Goal: Information Seeking & Learning: Learn about a topic

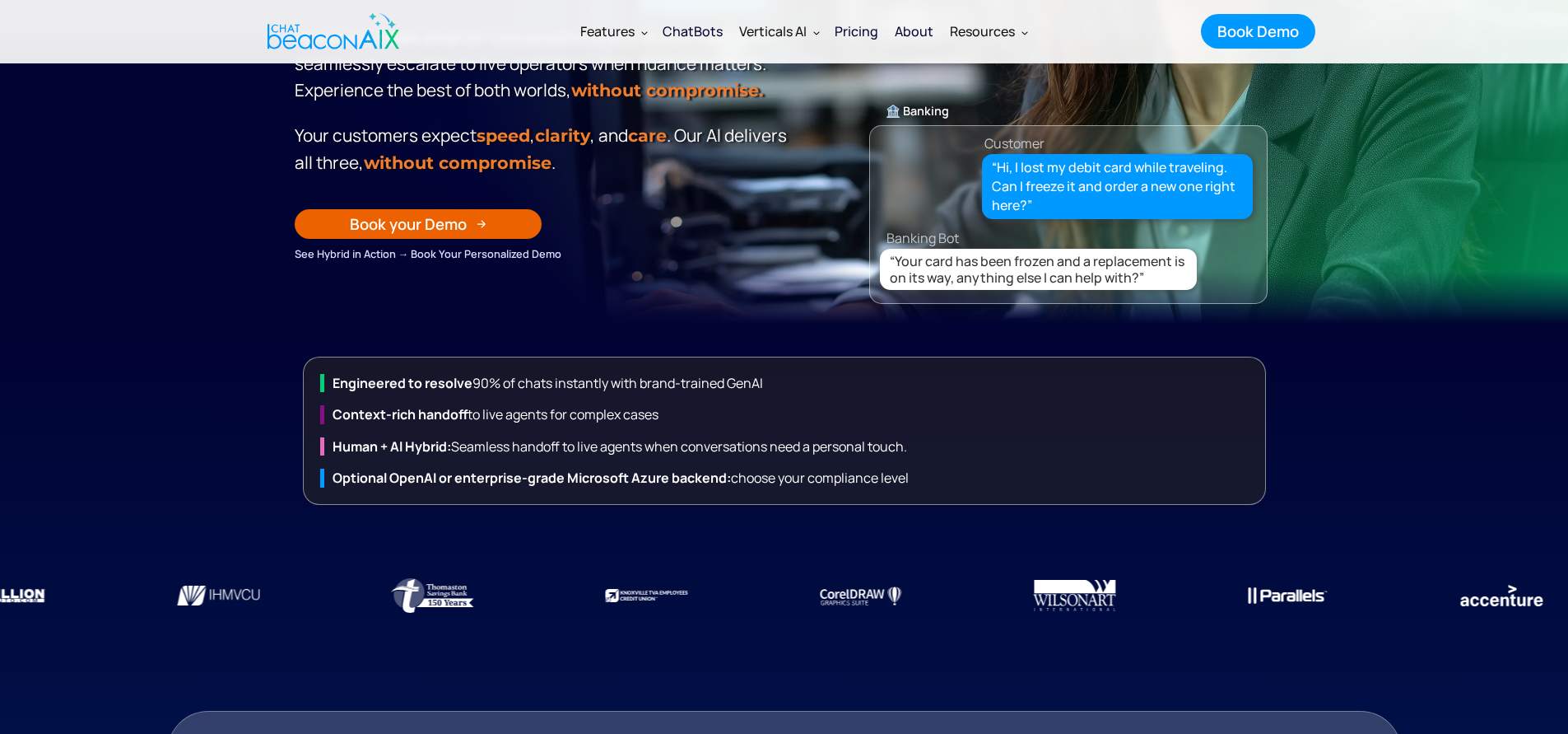
scroll to position [199, 0]
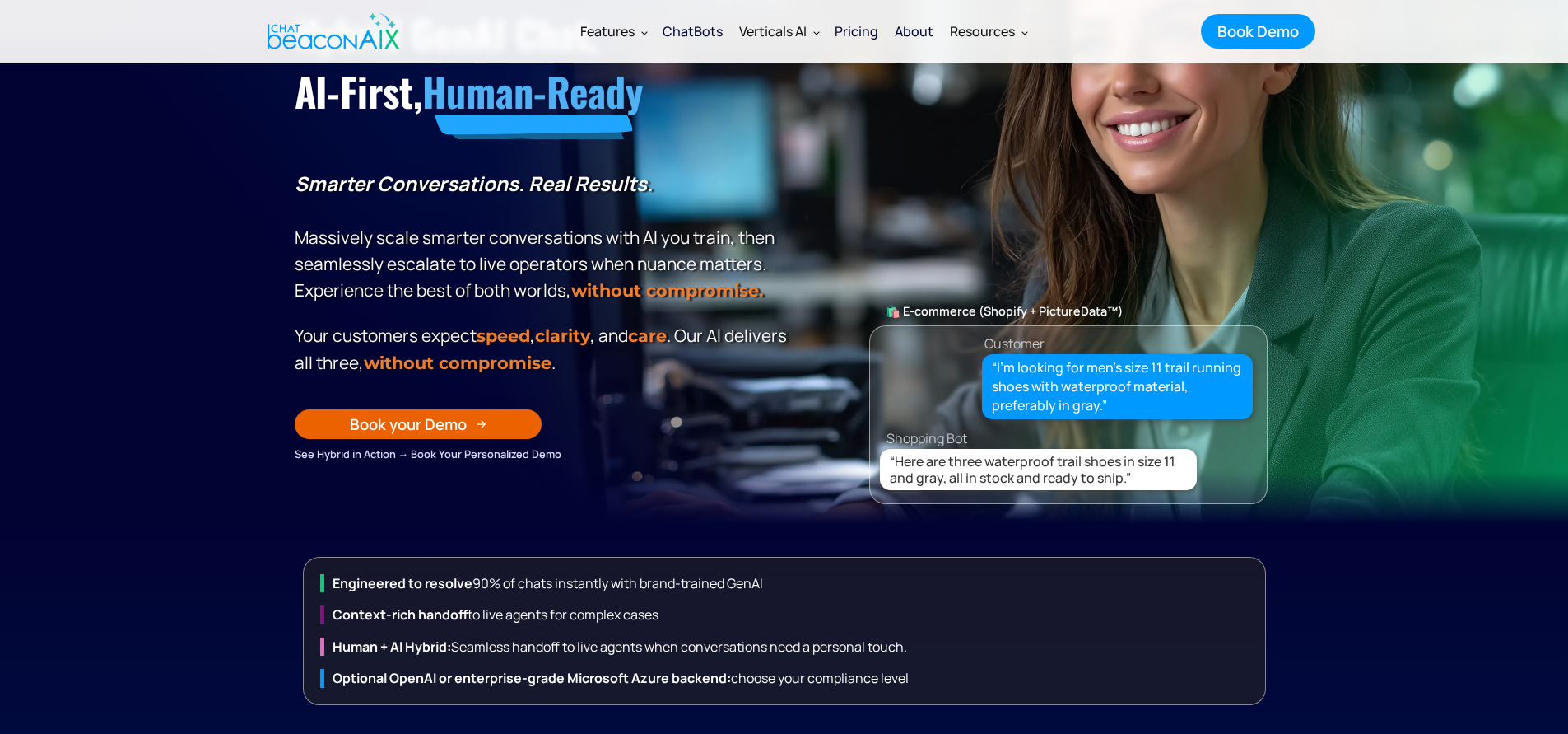
click at [840, 41] on div "Pricing" at bounding box center [856, 31] width 44 height 23
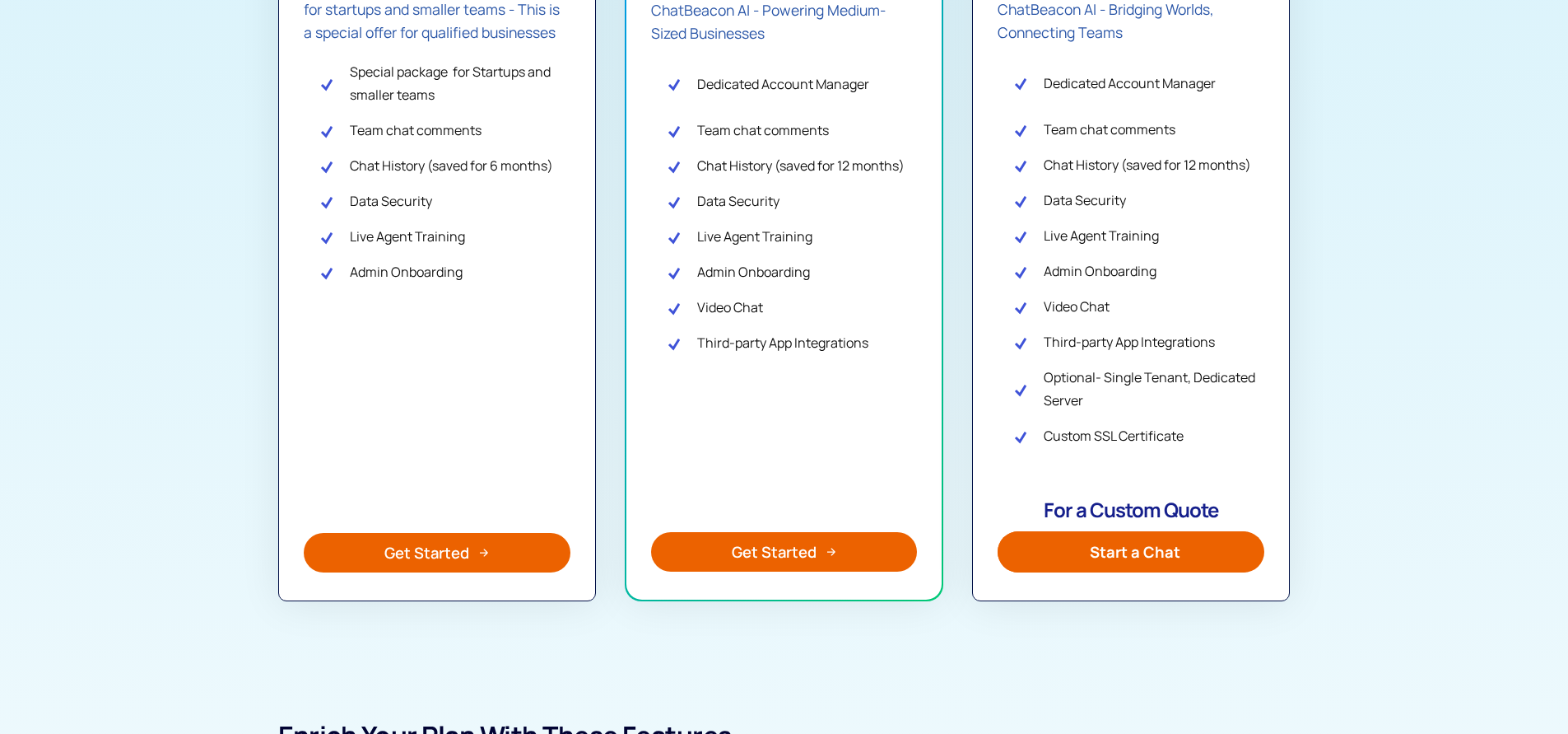
scroll to position [682, 0]
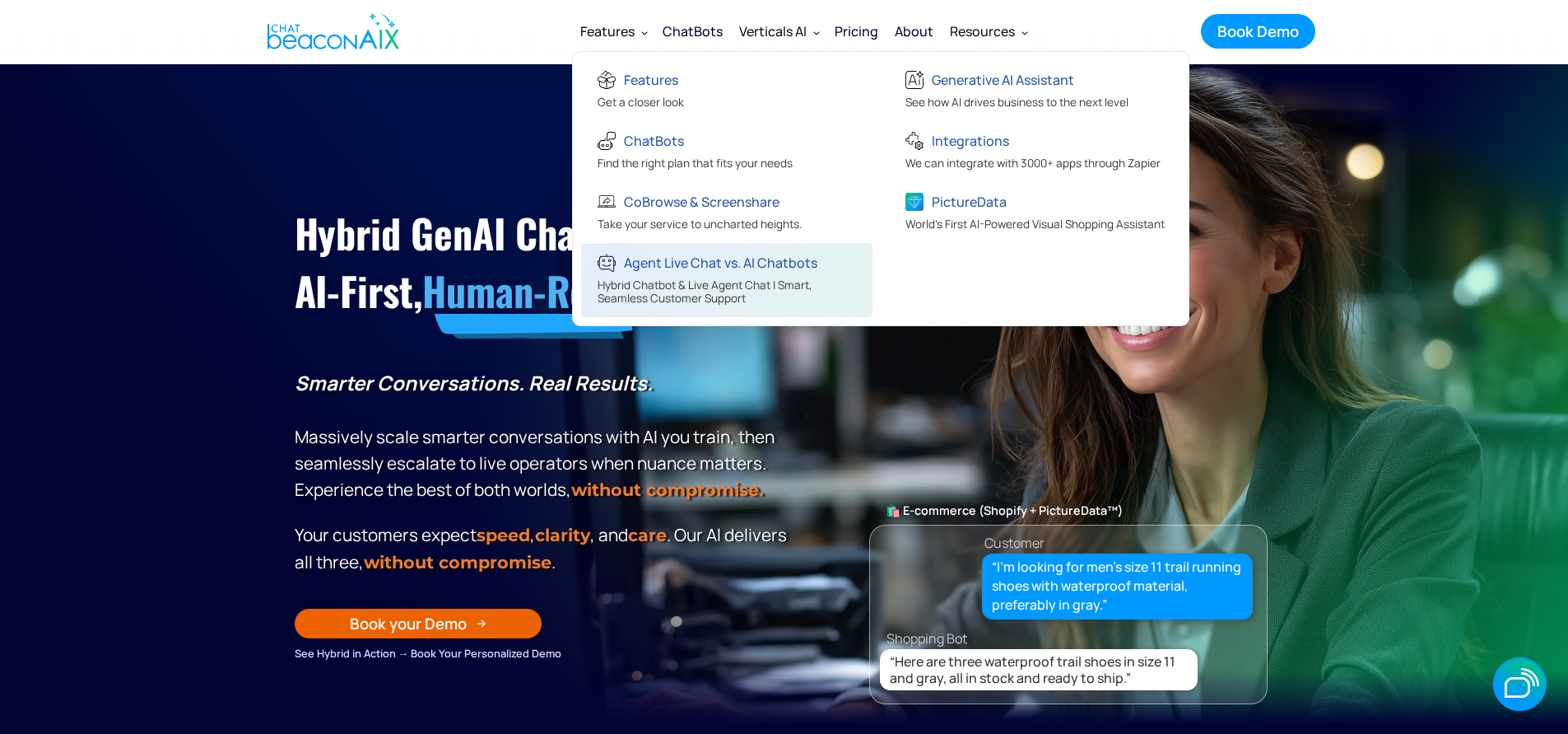
click at [749, 287] on div "Hybrid Chatbot & Live Agent Chat | Smart, Seamless Customer Support" at bounding box center [729, 293] width 263 height 30
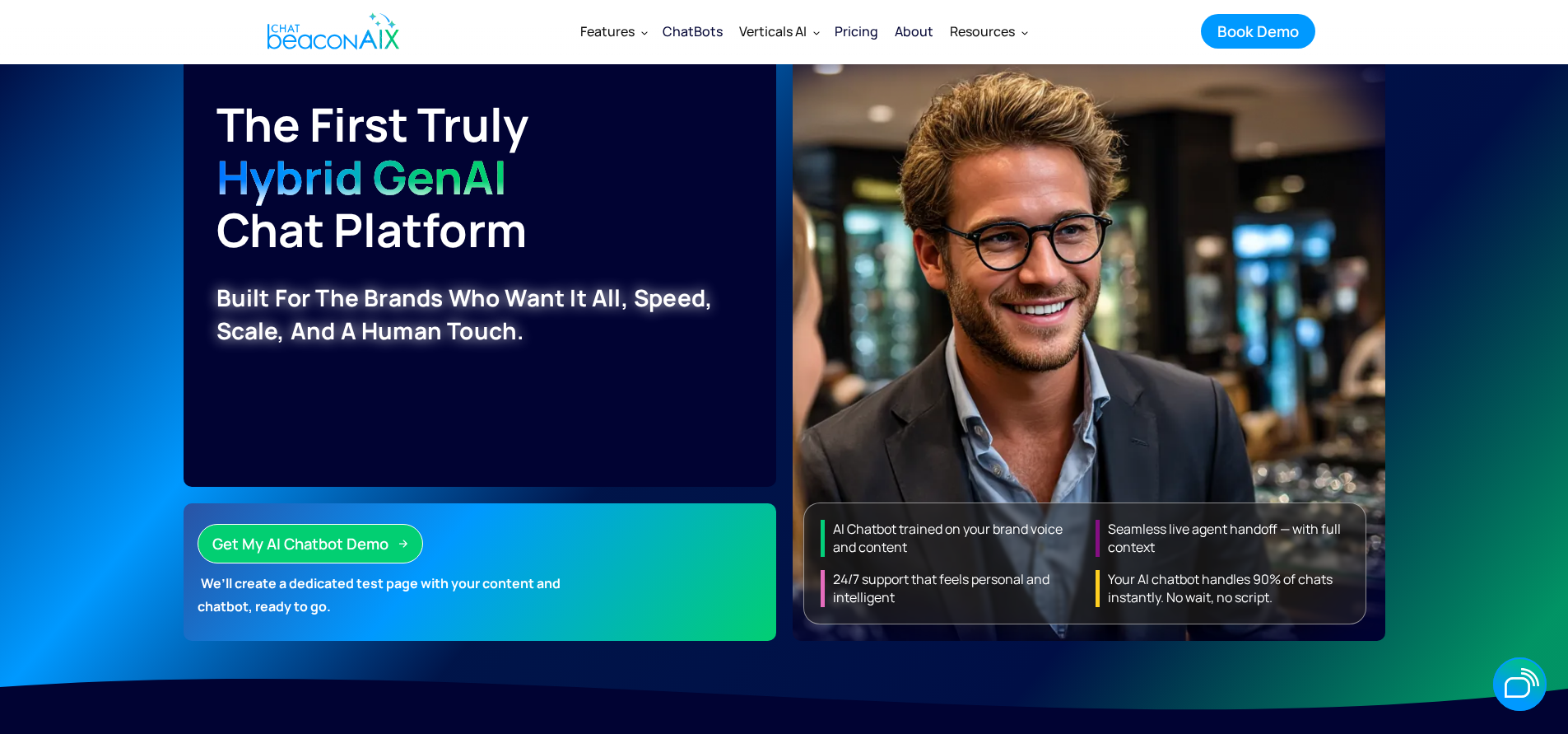
click at [860, 31] on div "Pricing" at bounding box center [856, 31] width 44 height 23
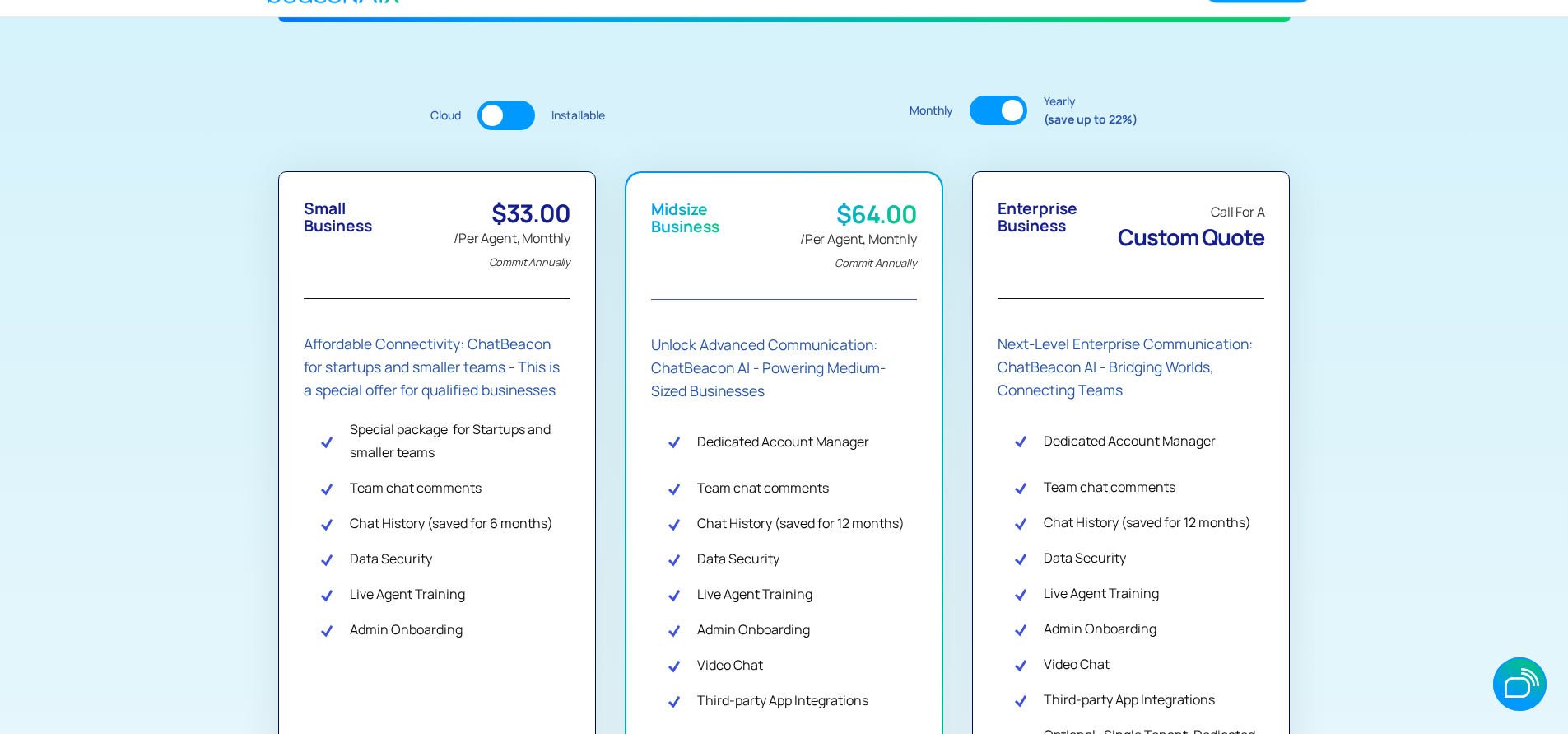
scroll to position [292, 0]
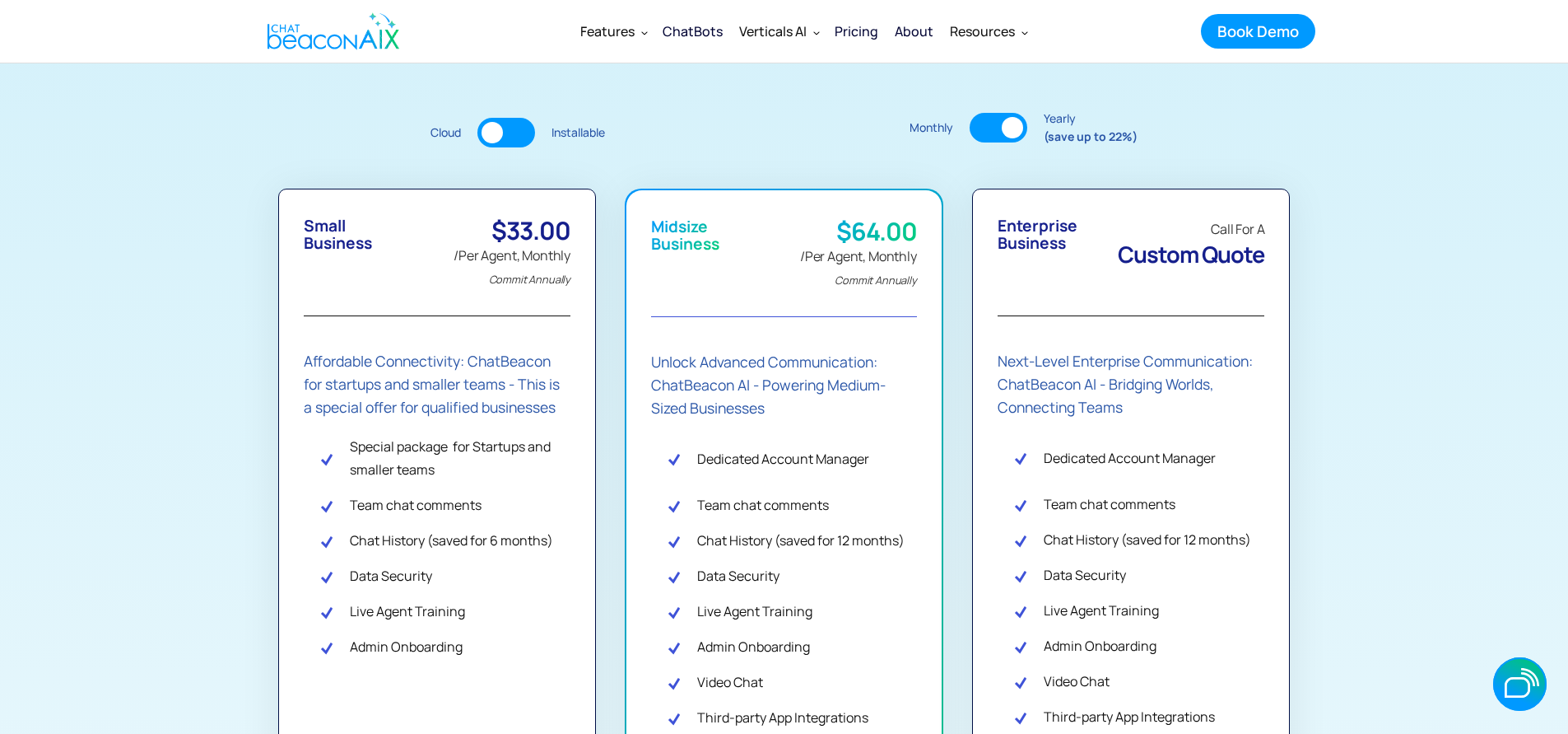
click at [533, 136] on div at bounding box center [506, 132] width 57 height 30
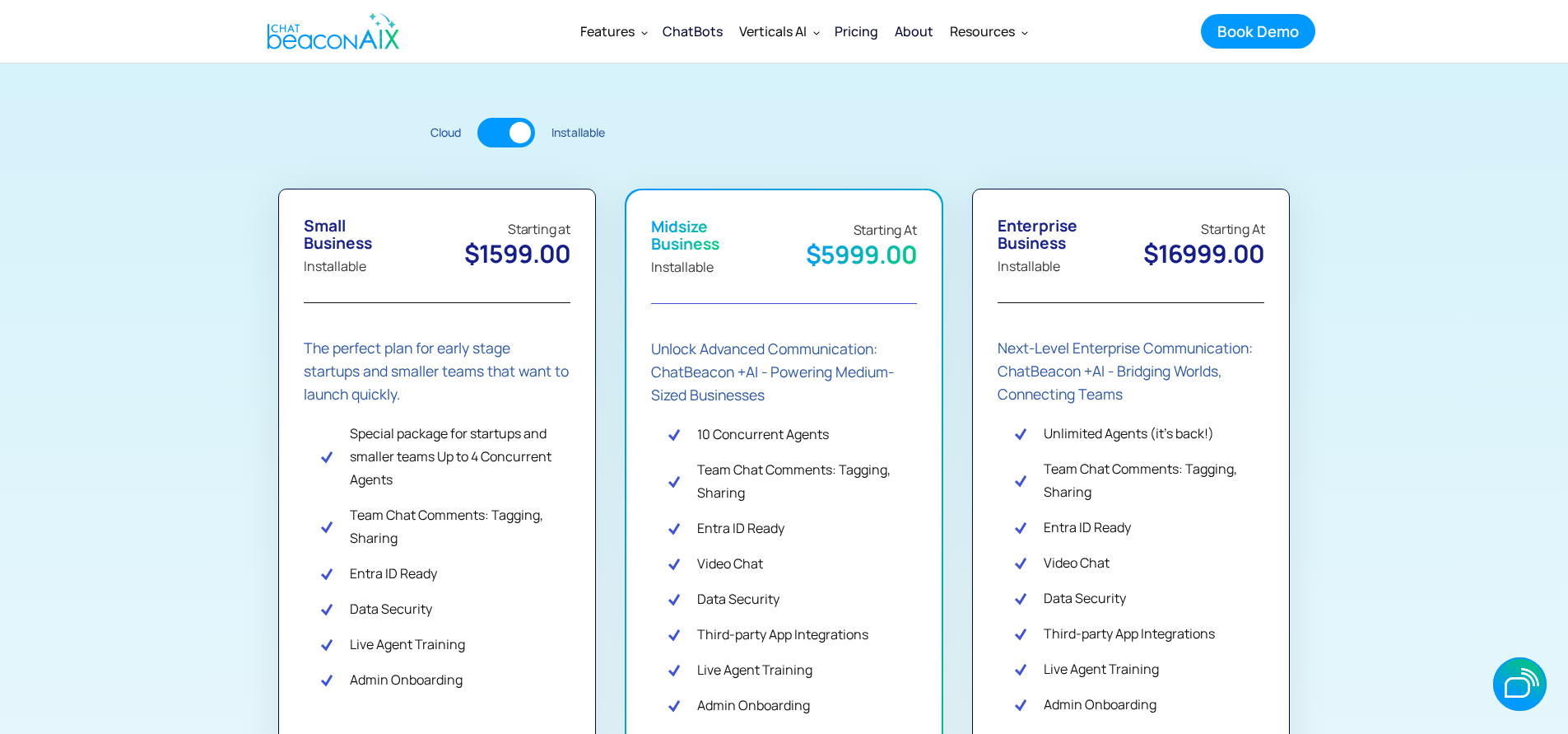
click at [533, 136] on div at bounding box center [506, 132] width 57 height 30
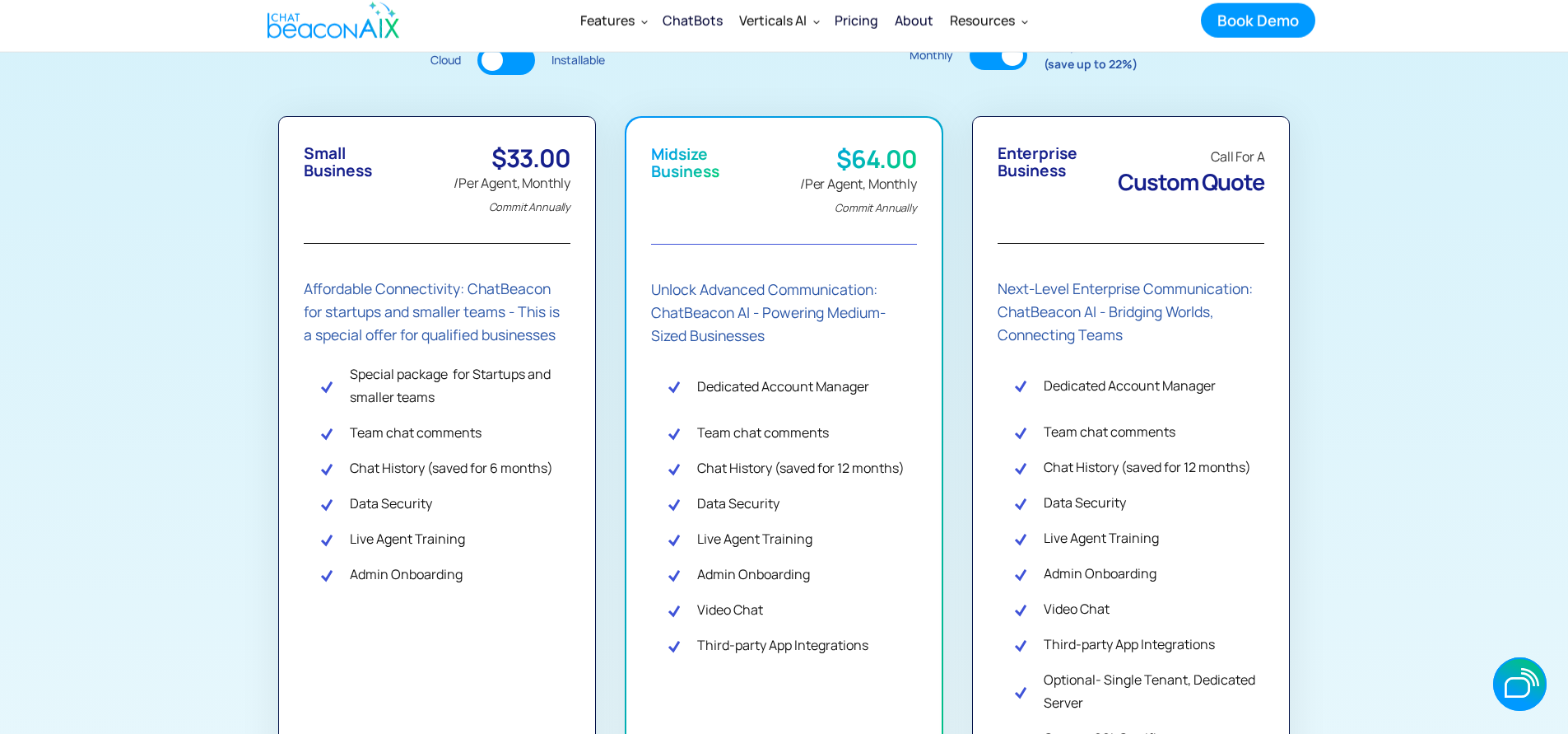
scroll to position [331, 0]
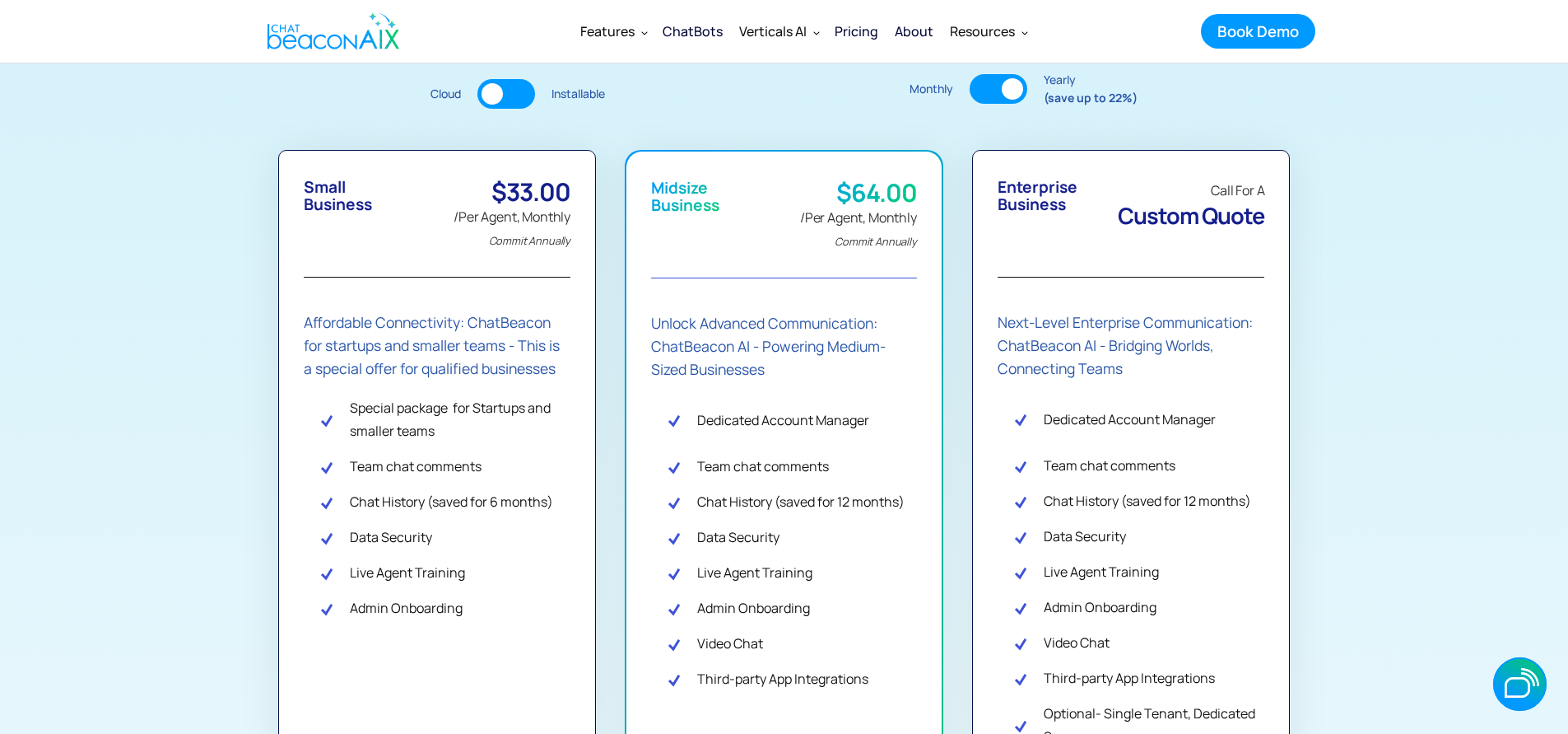
click at [1019, 84] on div at bounding box center [1012, 89] width 21 height 21
click at [1019, 84] on div at bounding box center [998, 89] width 57 height 30
click at [1019, 84] on div at bounding box center [1012, 89] width 21 height 21
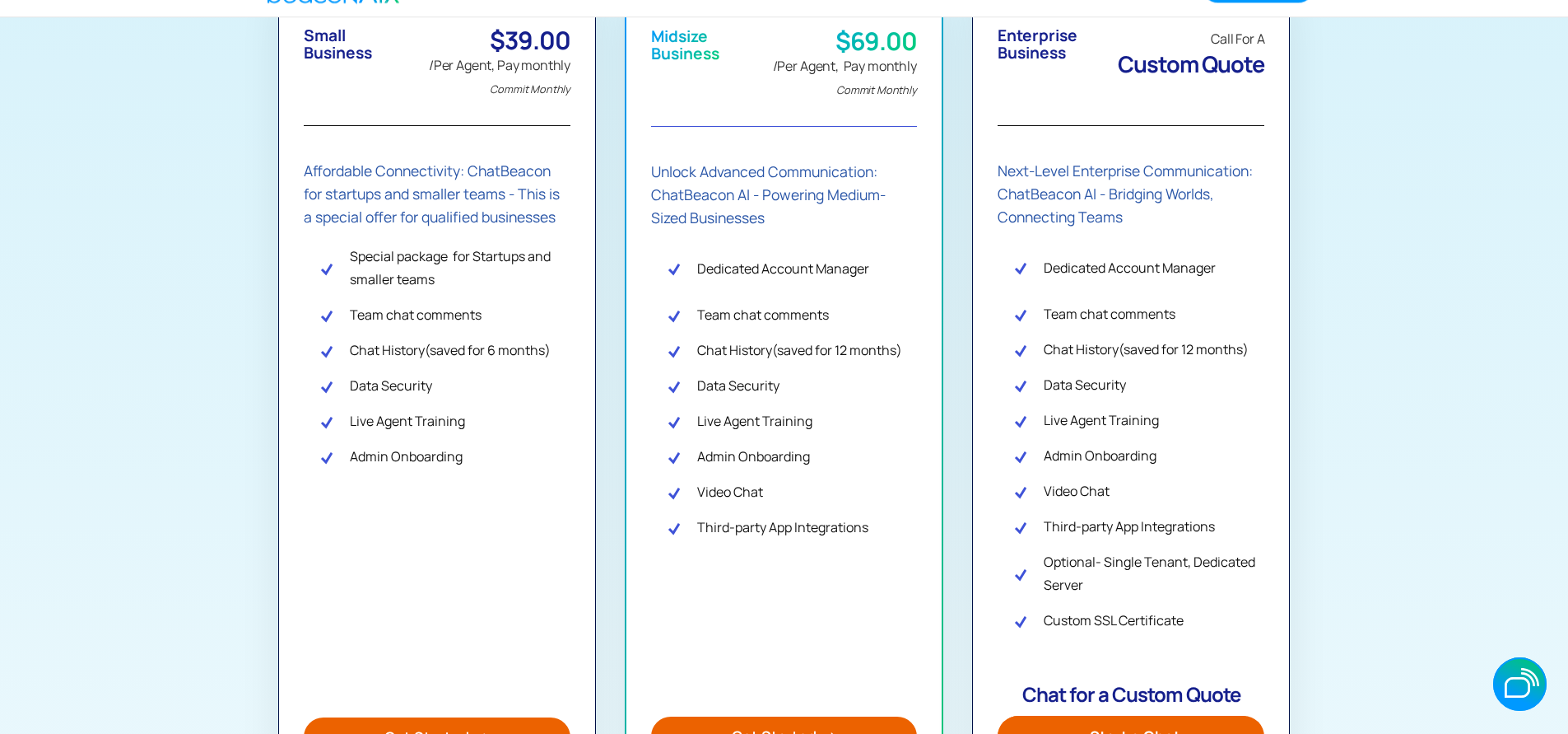
scroll to position [281, 0]
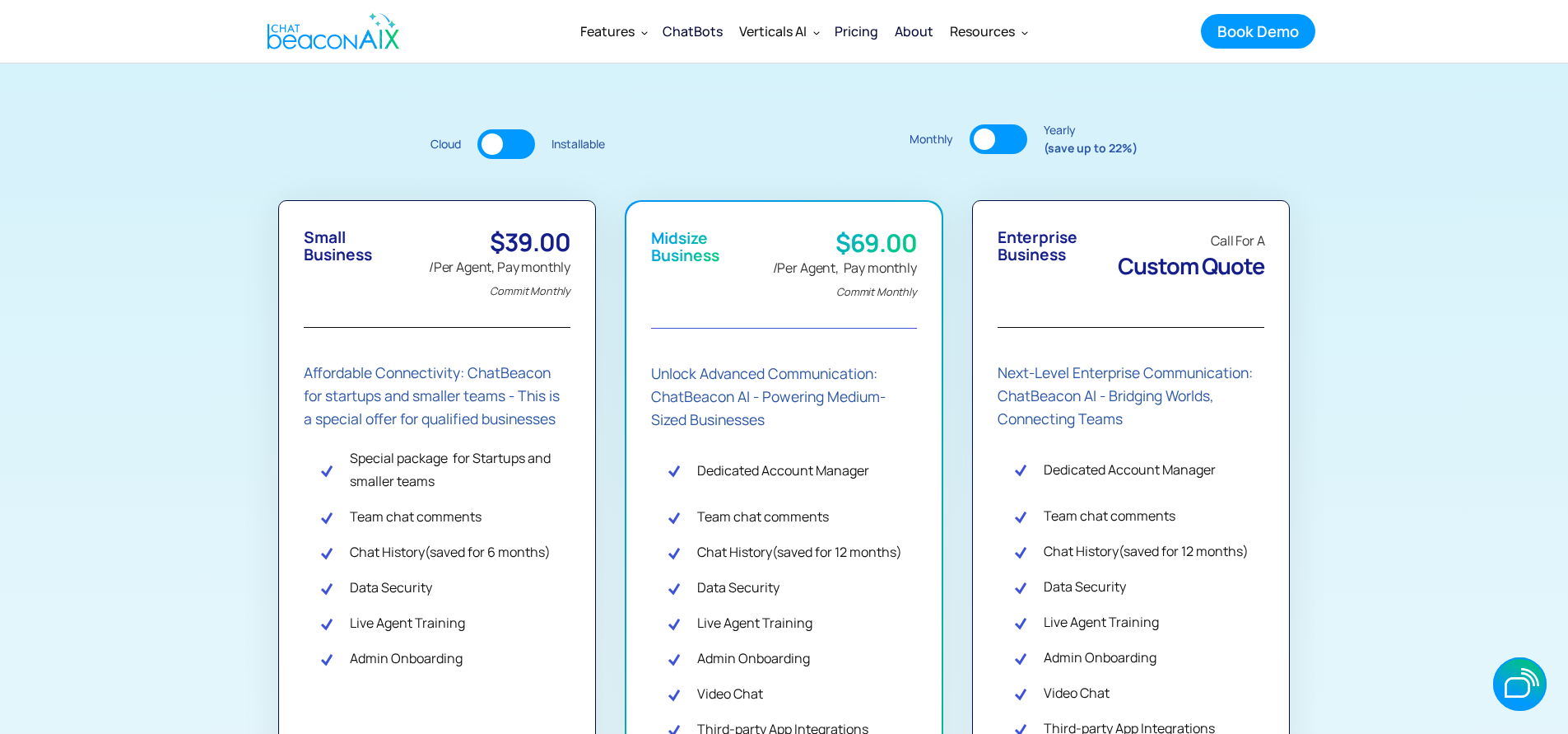
click at [999, 125] on div at bounding box center [998, 139] width 57 height 30
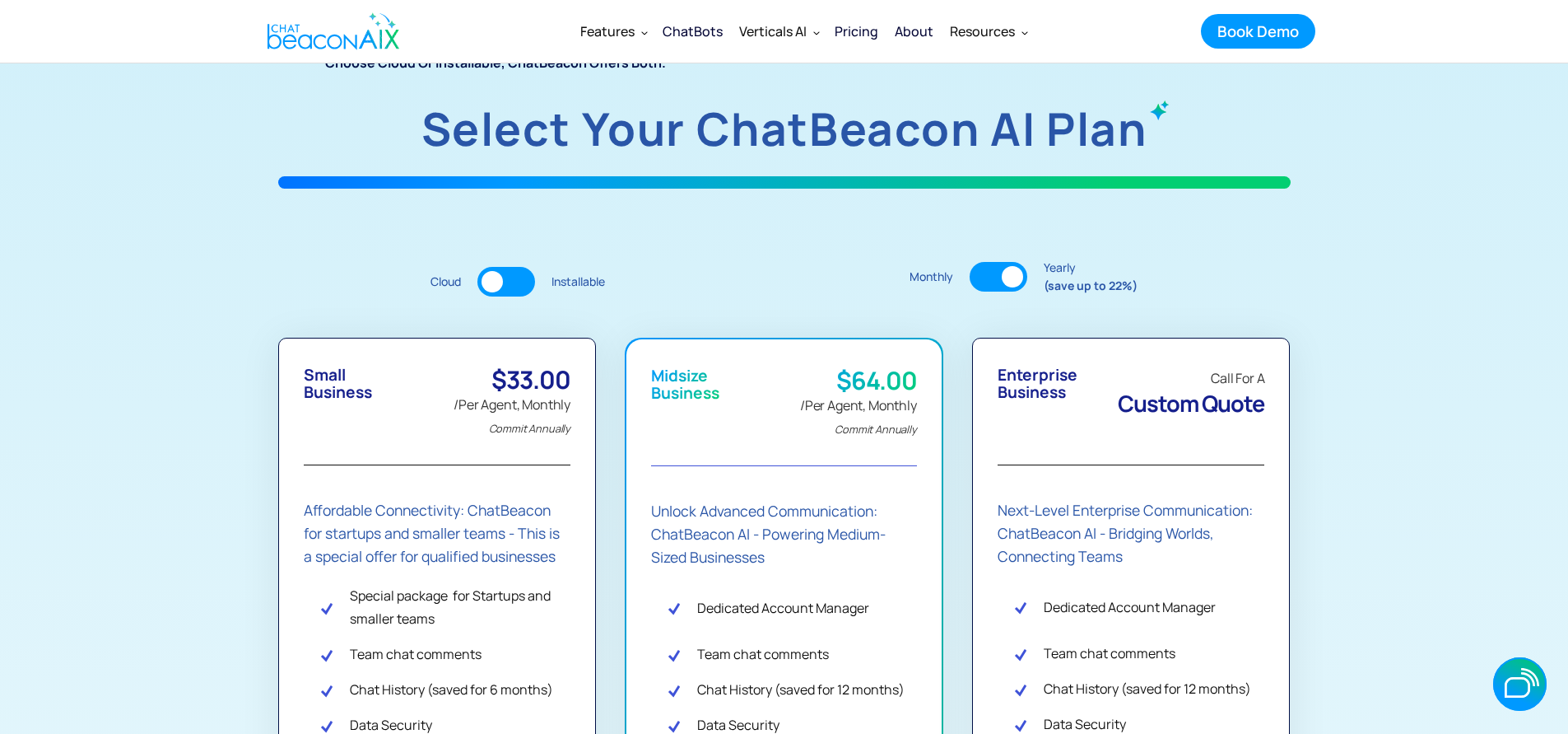
scroll to position [0, 0]
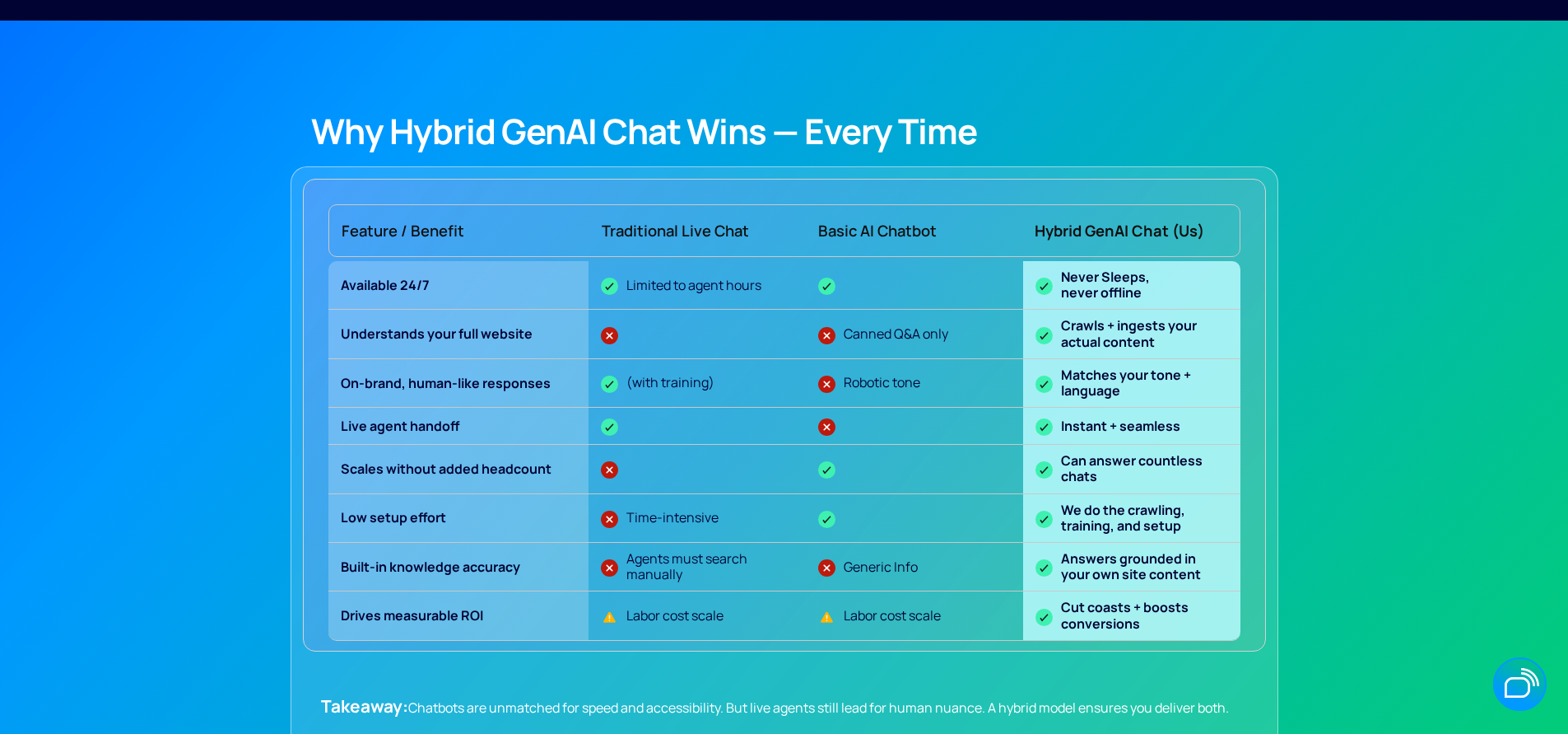
scroll to position [1466, 0]
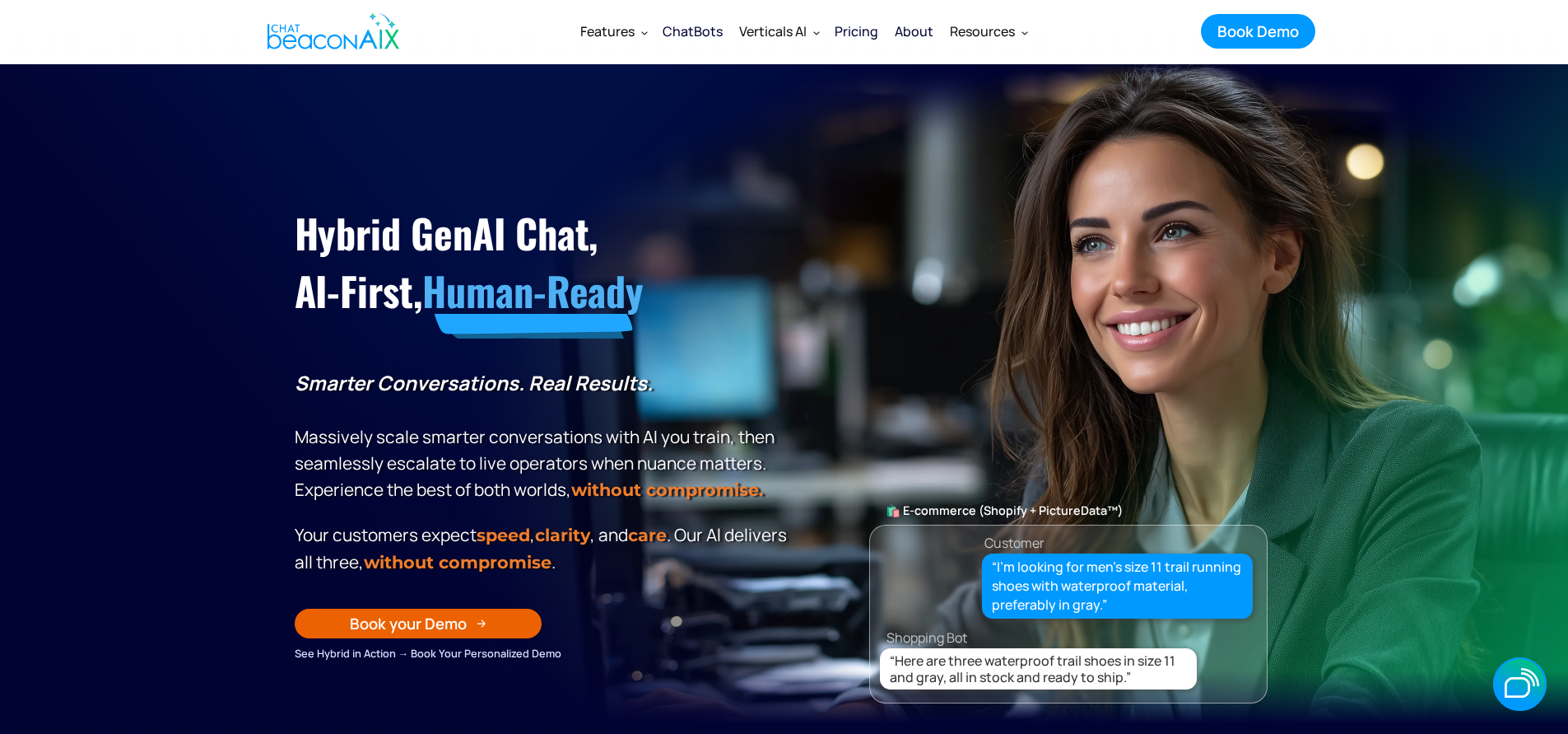
click at [863, 27] on div "Pricing" at bounding box center [856, 31] width 44 height 23
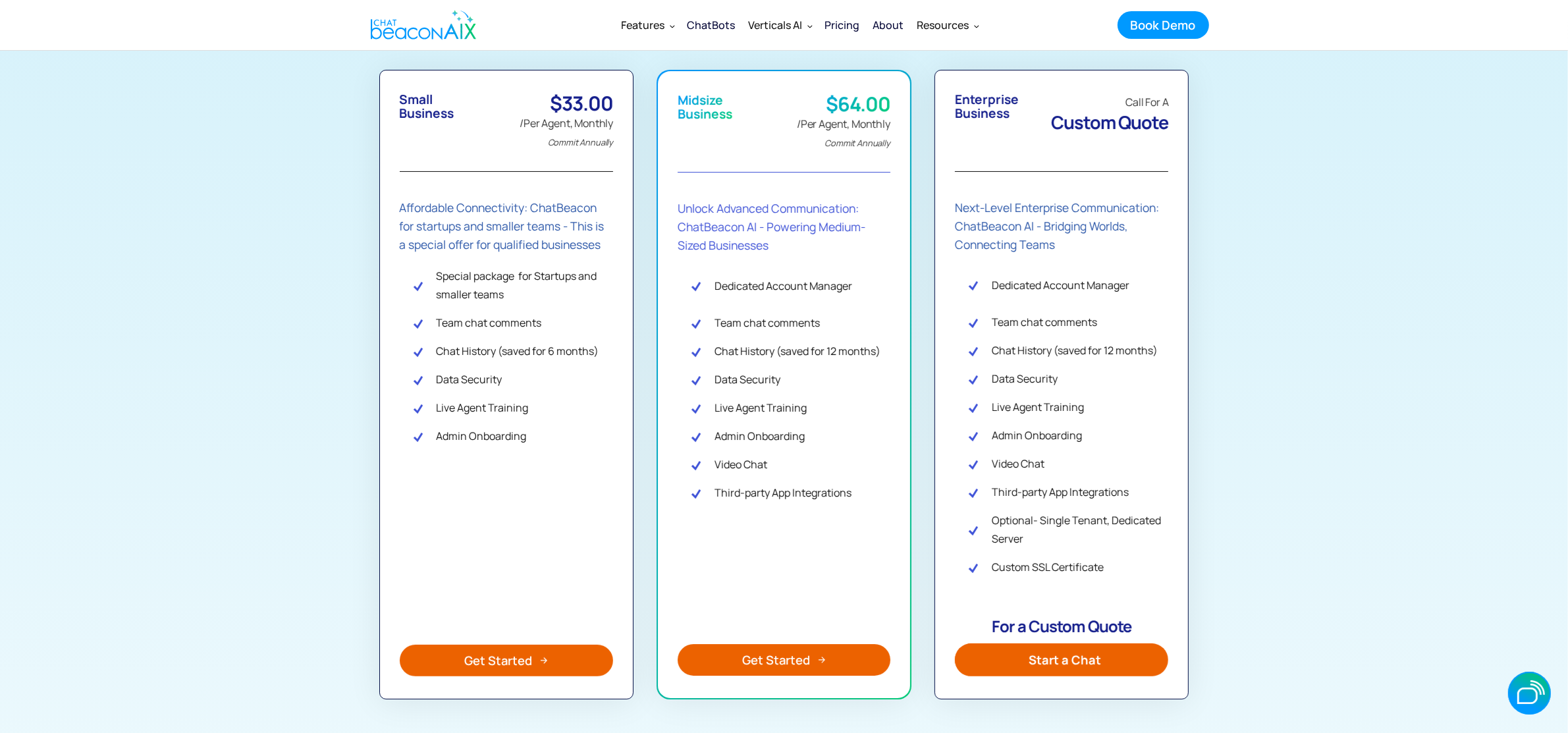
scroll to position [303, 0]
